Goal: Task Accomplishment & Management: Complete application form

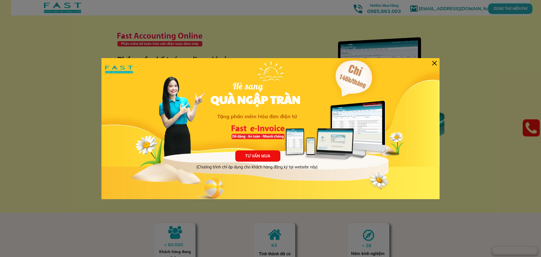
click at [430, 61] on div "TƯ VẤN MUA (Chương trình chỉ áp dụng cho khách hàng đăng ký tại website này) Hè…" at bounding box center [270, 128] width 338 height 141
click at [433, 62] on div at bounding box center [434, 63] width 5 height 5
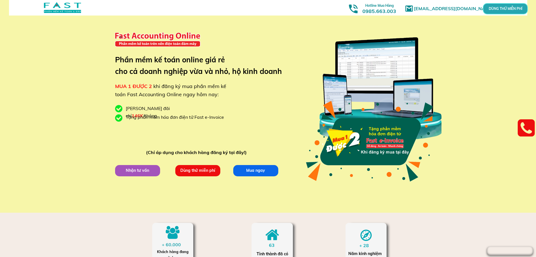
click at [189, 170] on p "Dùng thử miễn phí" at bounding box center [197, 169] width 45 height 11
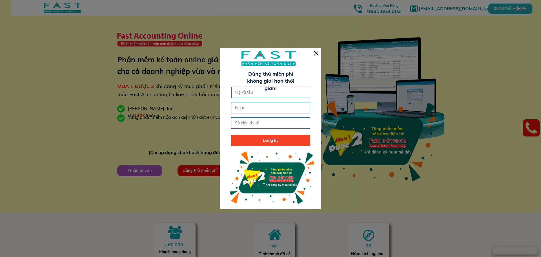
click at [252, 91] on input "text" at bounding box center [271, 92] width 74 height 11
type input "n"
type input "[PERSON_NAME]"
click at [238, 107] on input "email" at bounding box center [270, 107] width 74 height 11
type input "[EMAIL_ADDRESS][DOMAIN_NAME]"
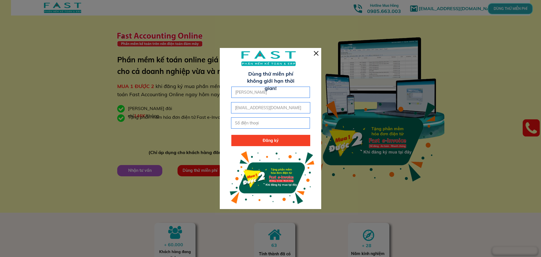
click at [239, 126] on input "tel" at bounding box center [270, 122] width 74 height 11
type input "0979845680"
click at [260, 142] on p "Đăng ký" at bounding box center [270, 140] width 79 height 11
